Goal: Information Seeking & Learning: Learn about a topic

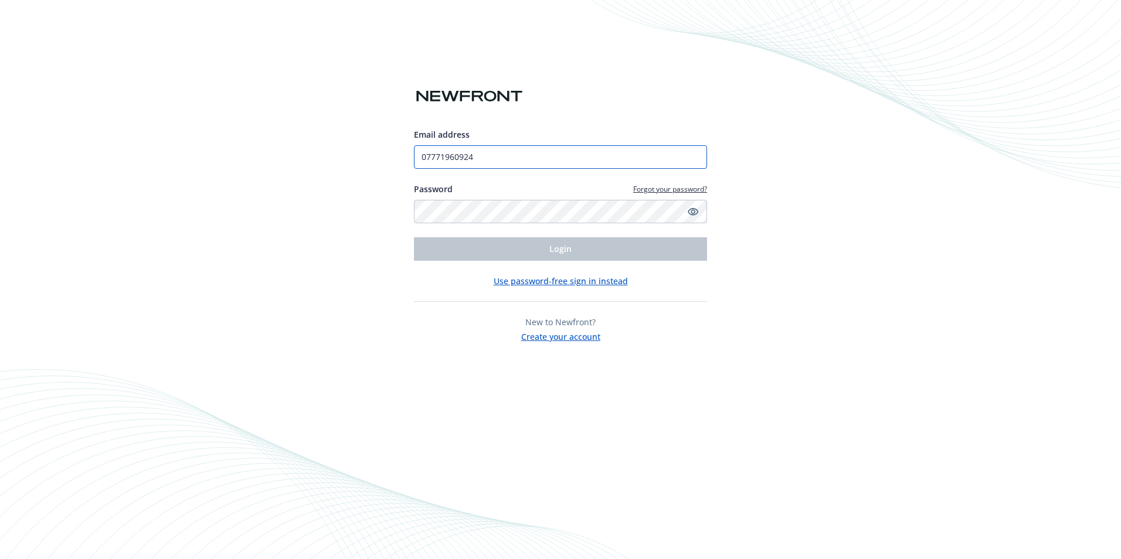
click at [552, 159] on input "07771960924" at bounding box center [560, 156] width 293 height 23
type input "[EMAIL_ADDRESS][DOMAIN_NAME]"
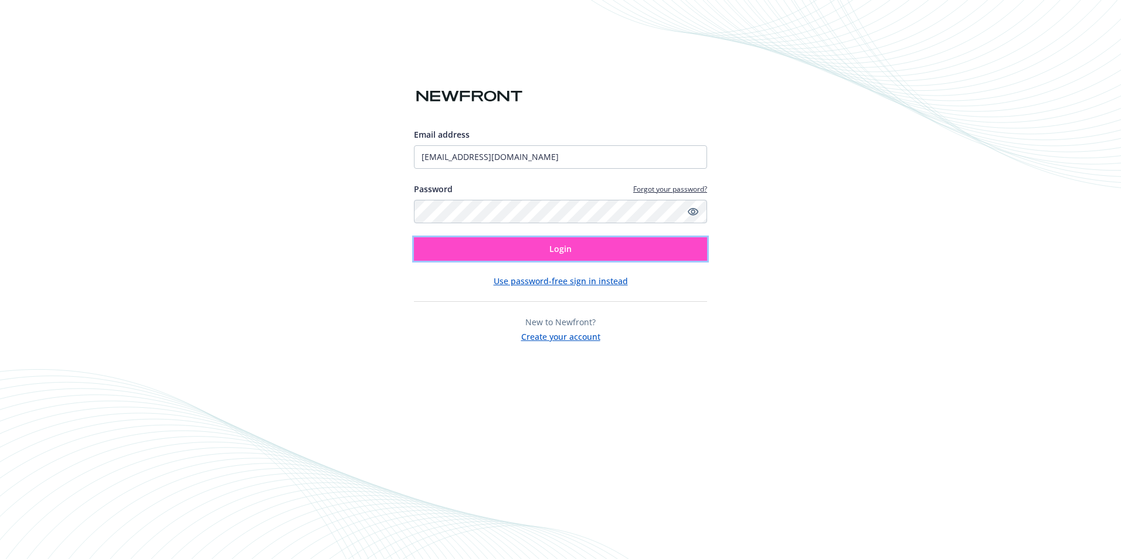
click at [558, 247] on button "Login" at bounding box center [560, 248] width 293 height 23
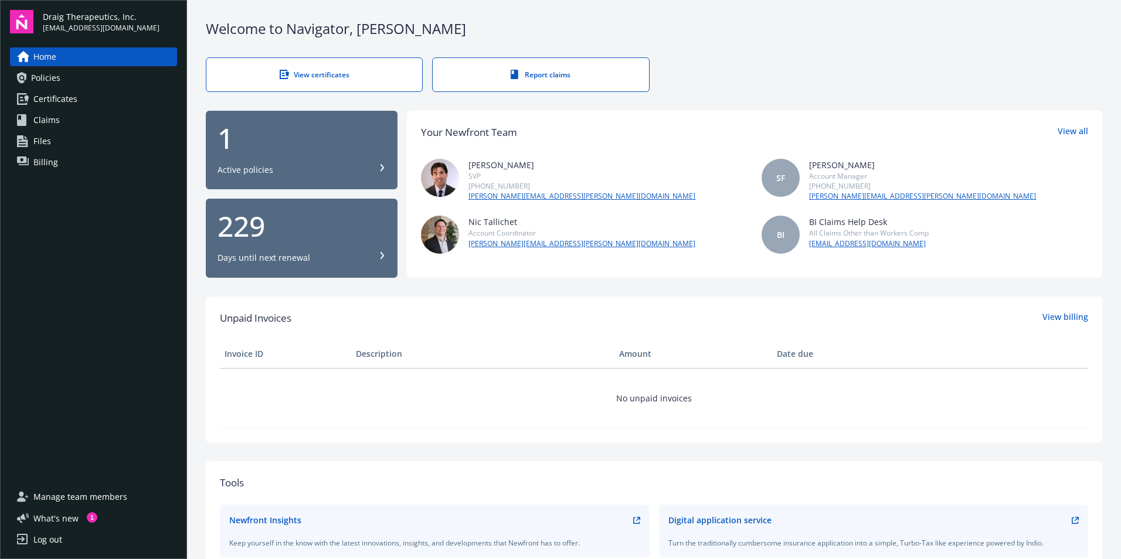
click at [82, 97] on link "Certificates" at bounding box center [93, 99] width 167 height 19
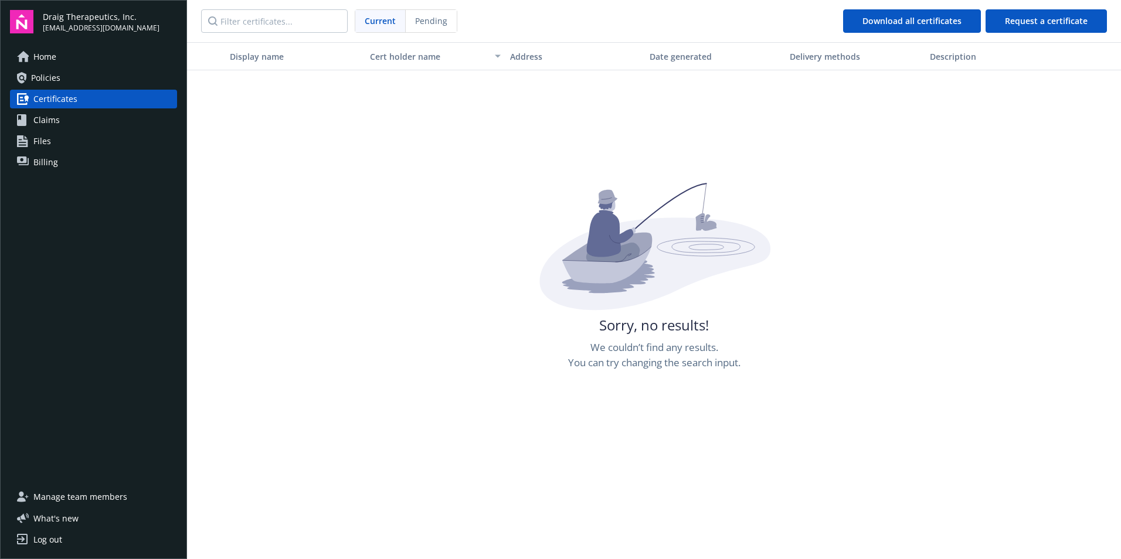
click at [52, 80] on span "Policies" at bounding box center [45, 78] width 29 height 19
